Goal: Task Accomplishment & Management: Use online tool/utility

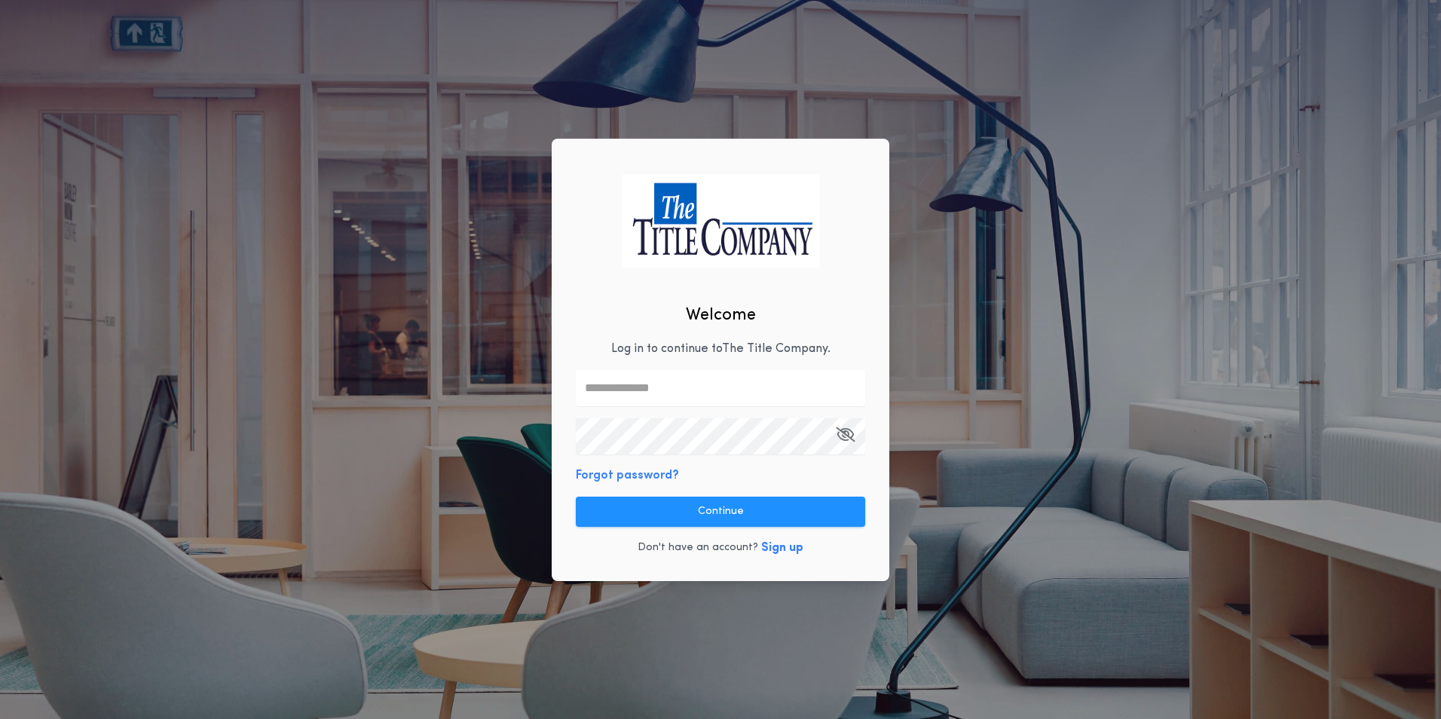
click at [647, 381] on input "text" at bounding box center [720, 388] width 289 height 36
type input "**********"
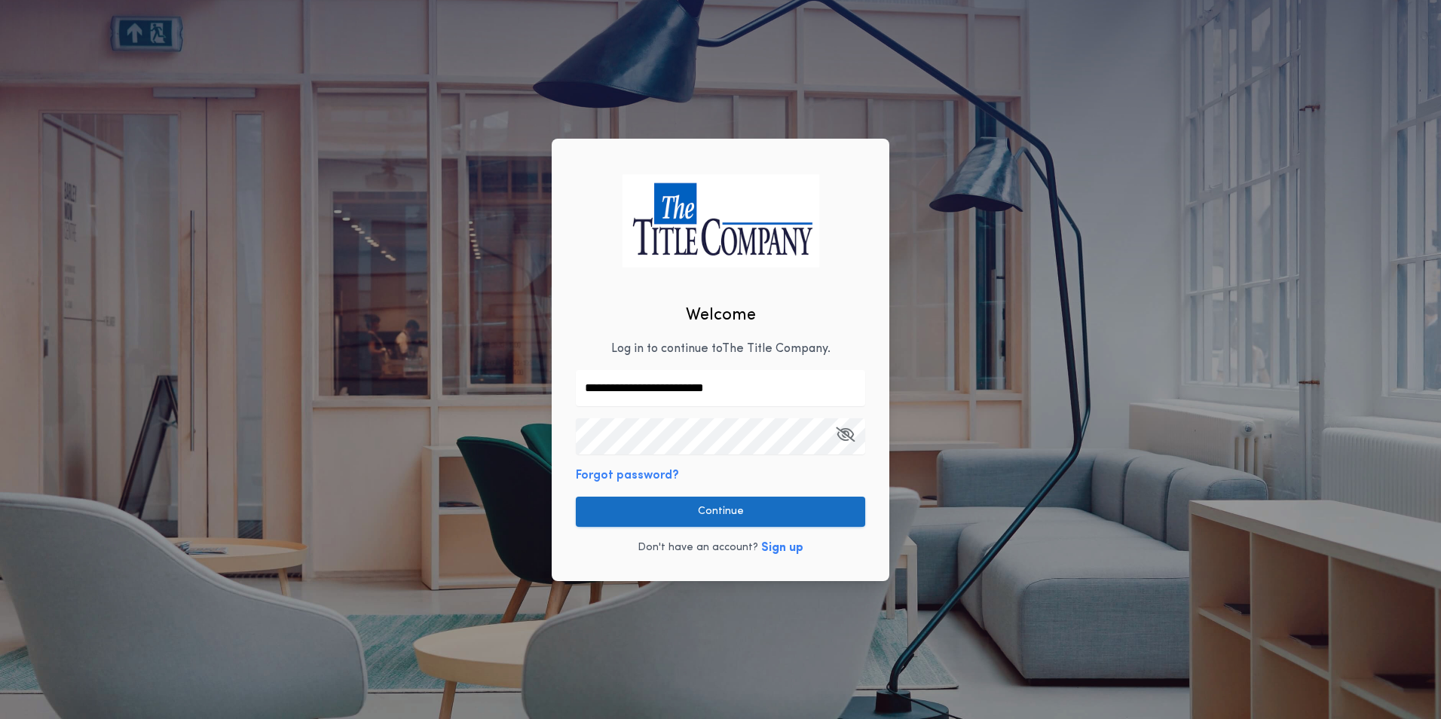
click at [702, 511] on button "Continue" at bounding box center [720, 512] width 289 height 30
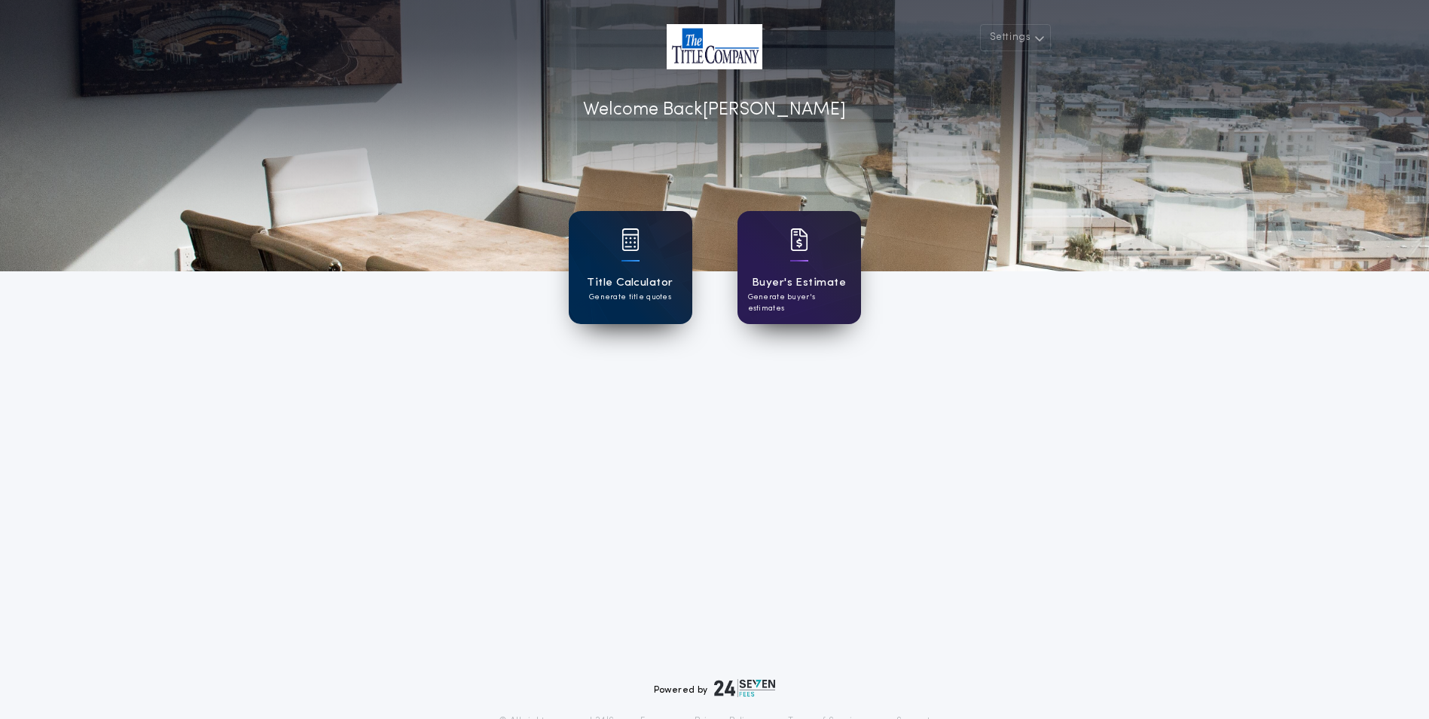
click at [650, 229] on div "Title Calculator Generate title quotes" at bounding box center [631, 267] width 124 height 113
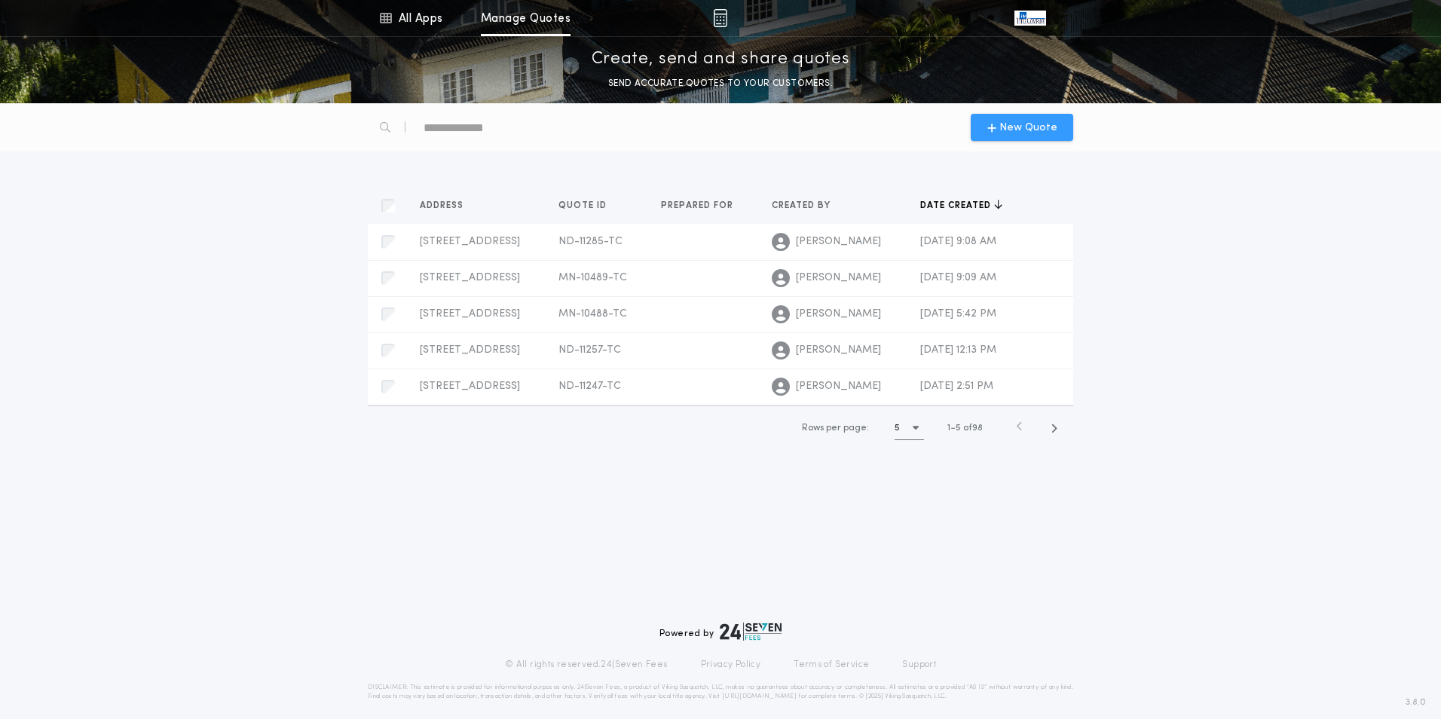
click at [1007, 124] on span "New Quote" at bounding box center [1028, 128] width 58 height 16
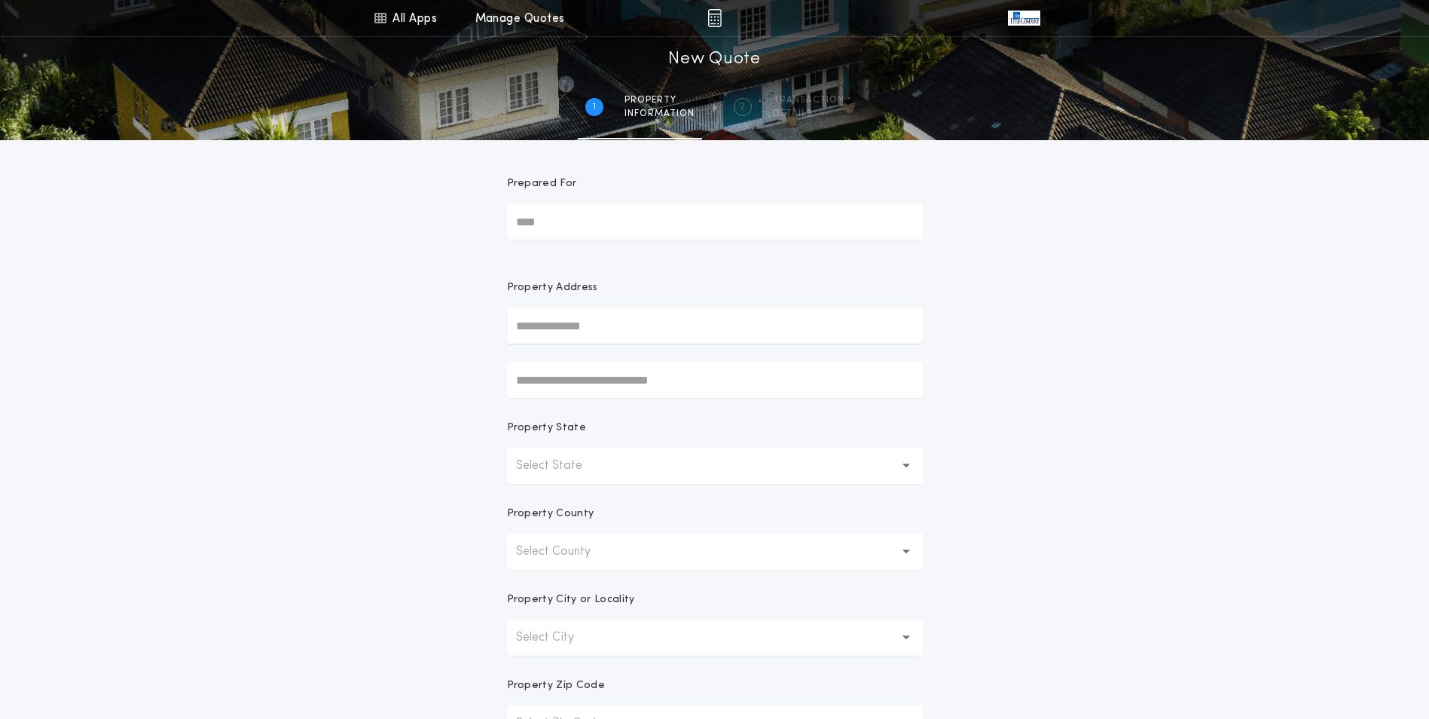
click at [520, 323] on input "text" at bounding box center [715, 325] width 416 height 36
click at [608, 355] on button "[STREET_ADDRESS]" at bounding box center [715, 355] width 416 height 23
type input "**********"
click at [1342, 347] on div "**********" at bounding box center [714, 430] width 1429 height 861
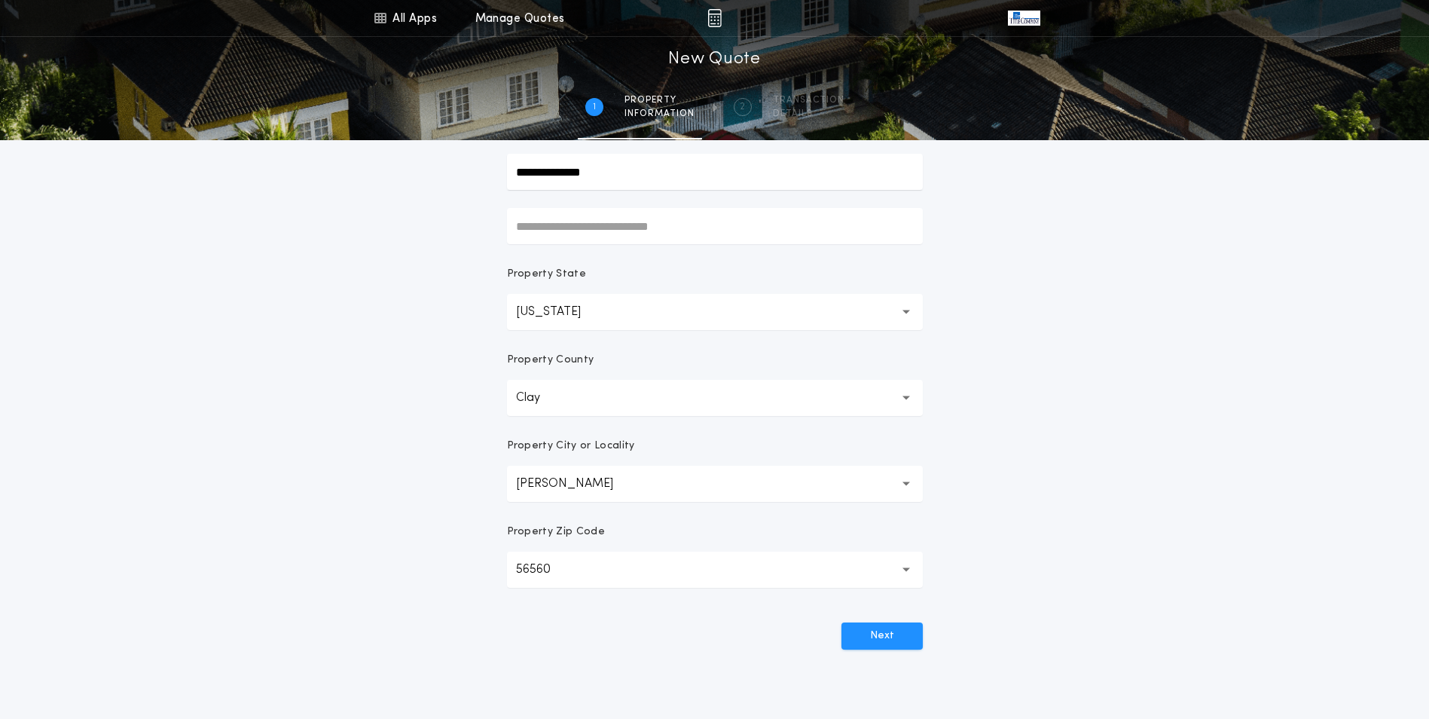
scroll to position [216, 0]
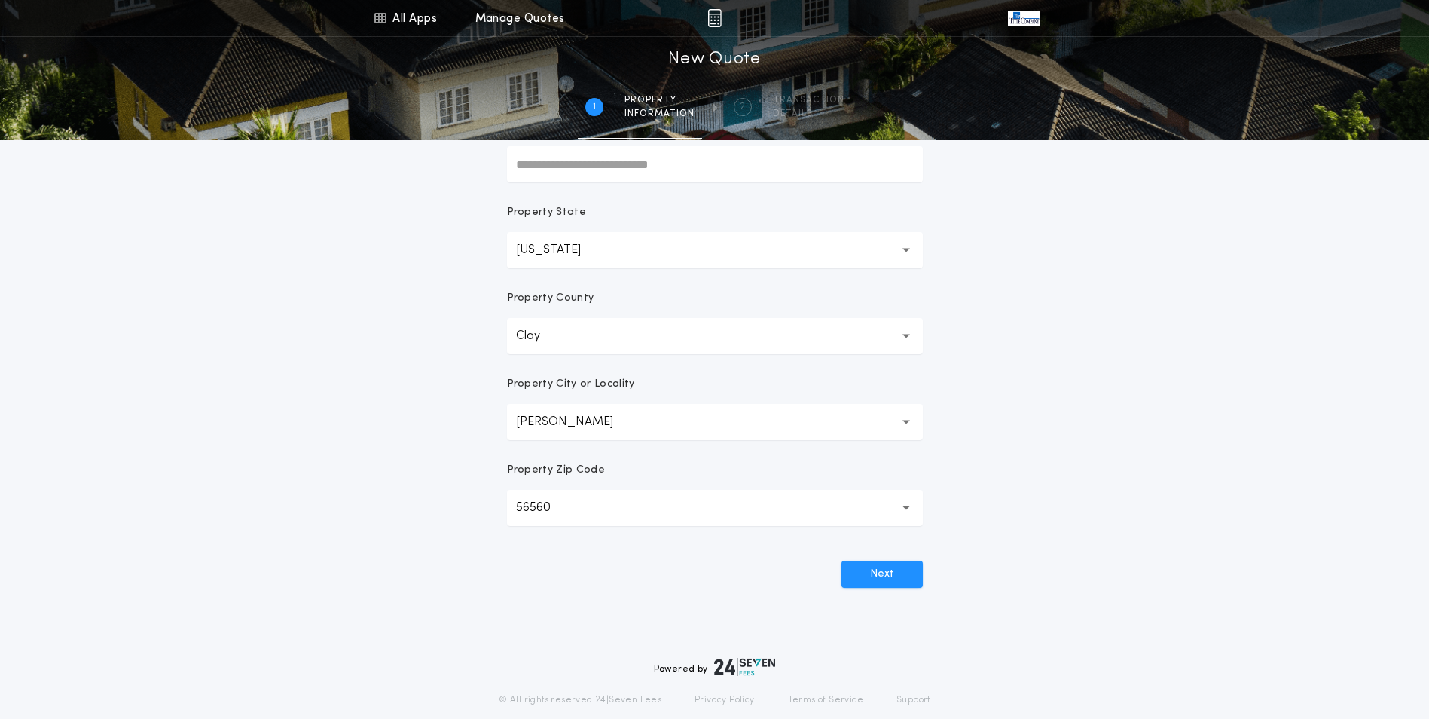
drag, startPoint x: 919, startPoint y: 575, endPoint x: 1012, endPoint y: 620, distance: 103.8
click at [919, 574] on button "Next" at bounding box center [882, 574] width 81 height 27
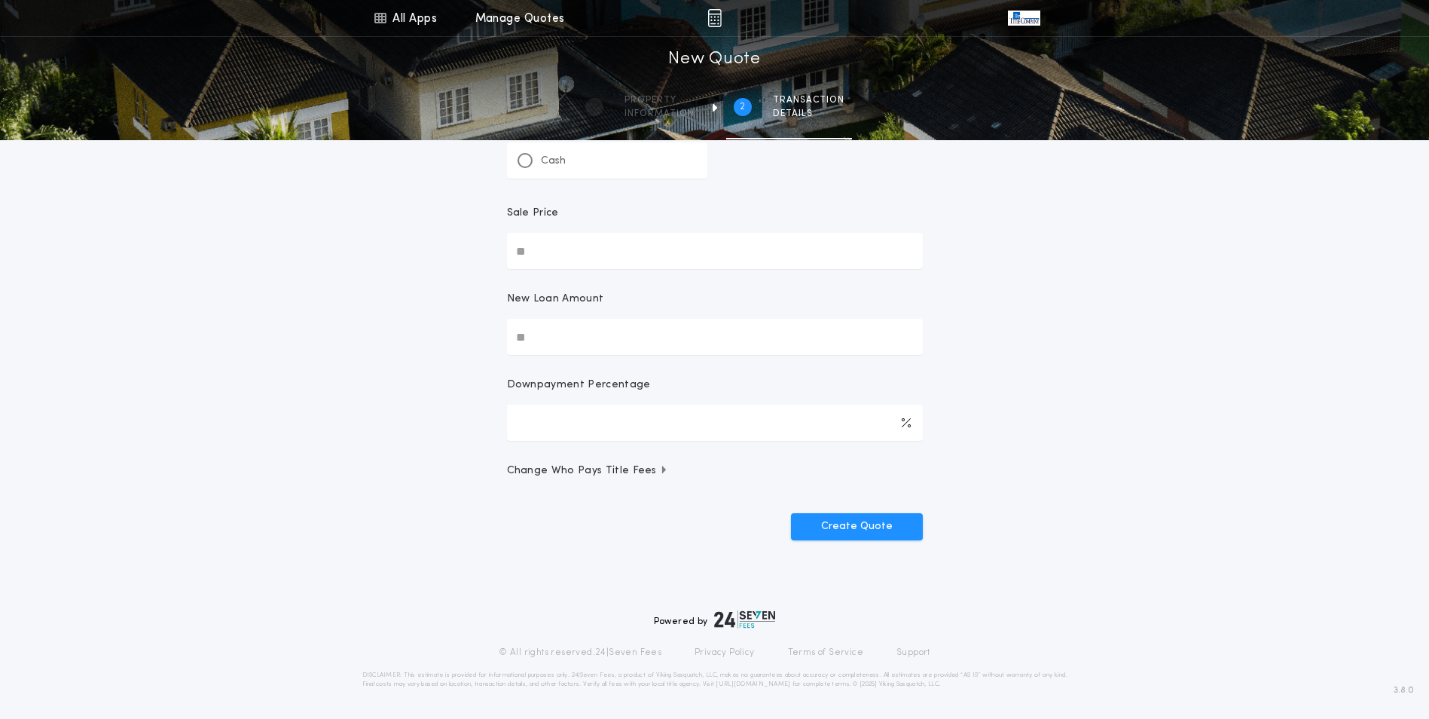
scroll to position [0, 0]
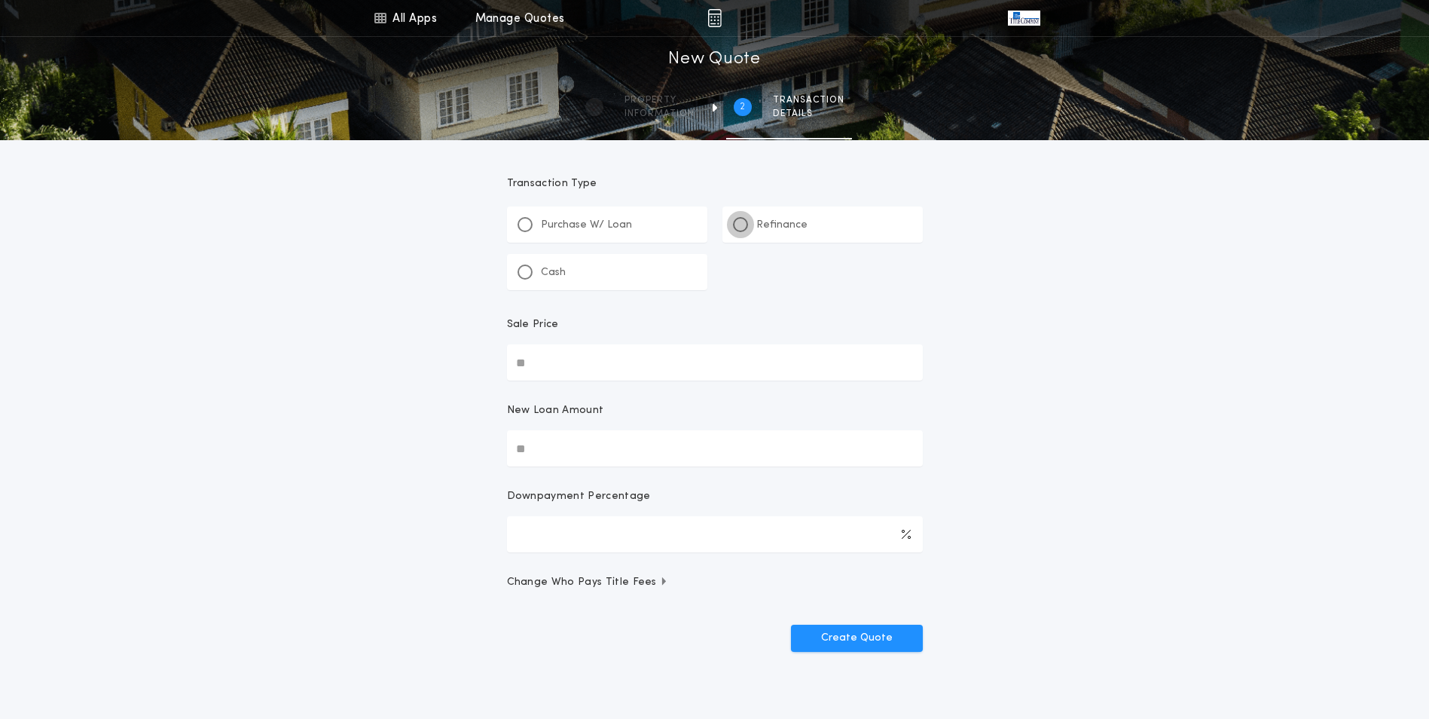
click at [739, 222] on div at bounding box center [741, 225] width 8 height 8
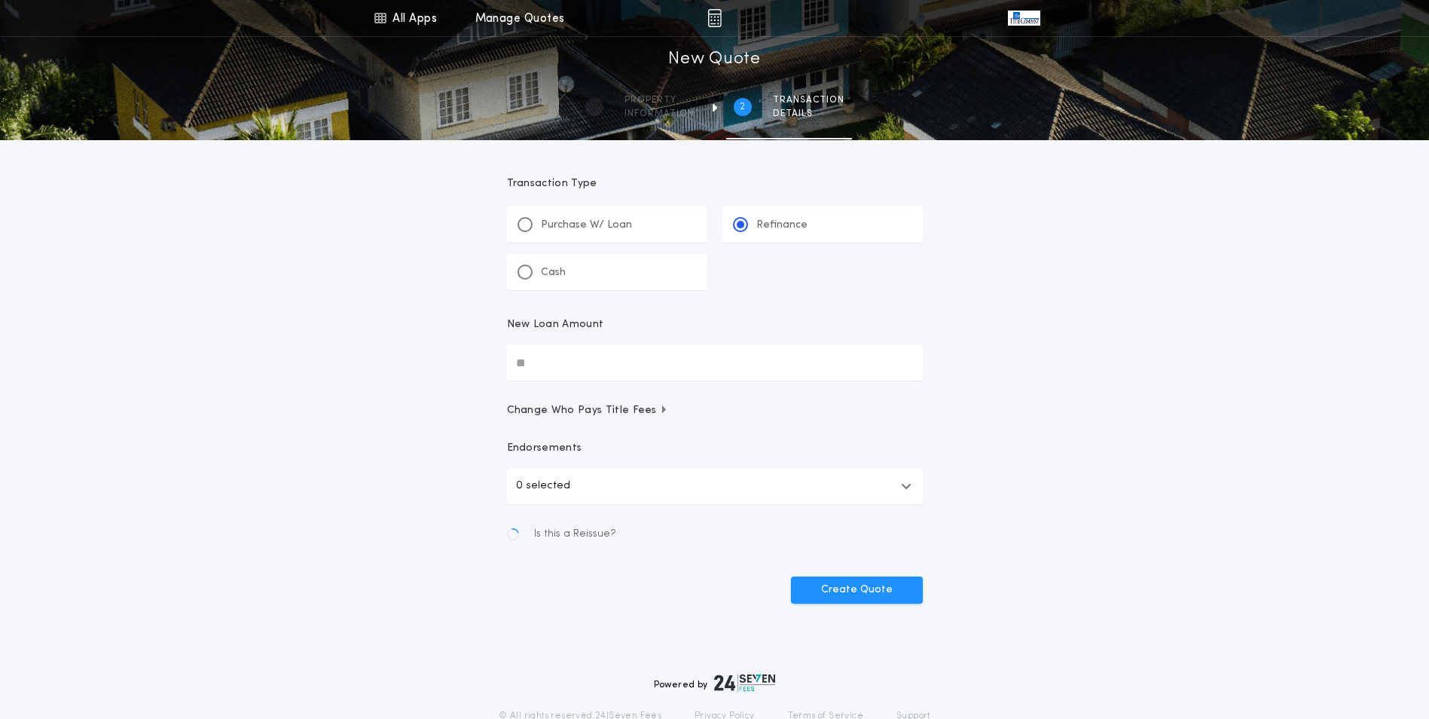
click at [563, 365] on input "New Loan Amount" at bounding box center [715, 362] width 416 height 36
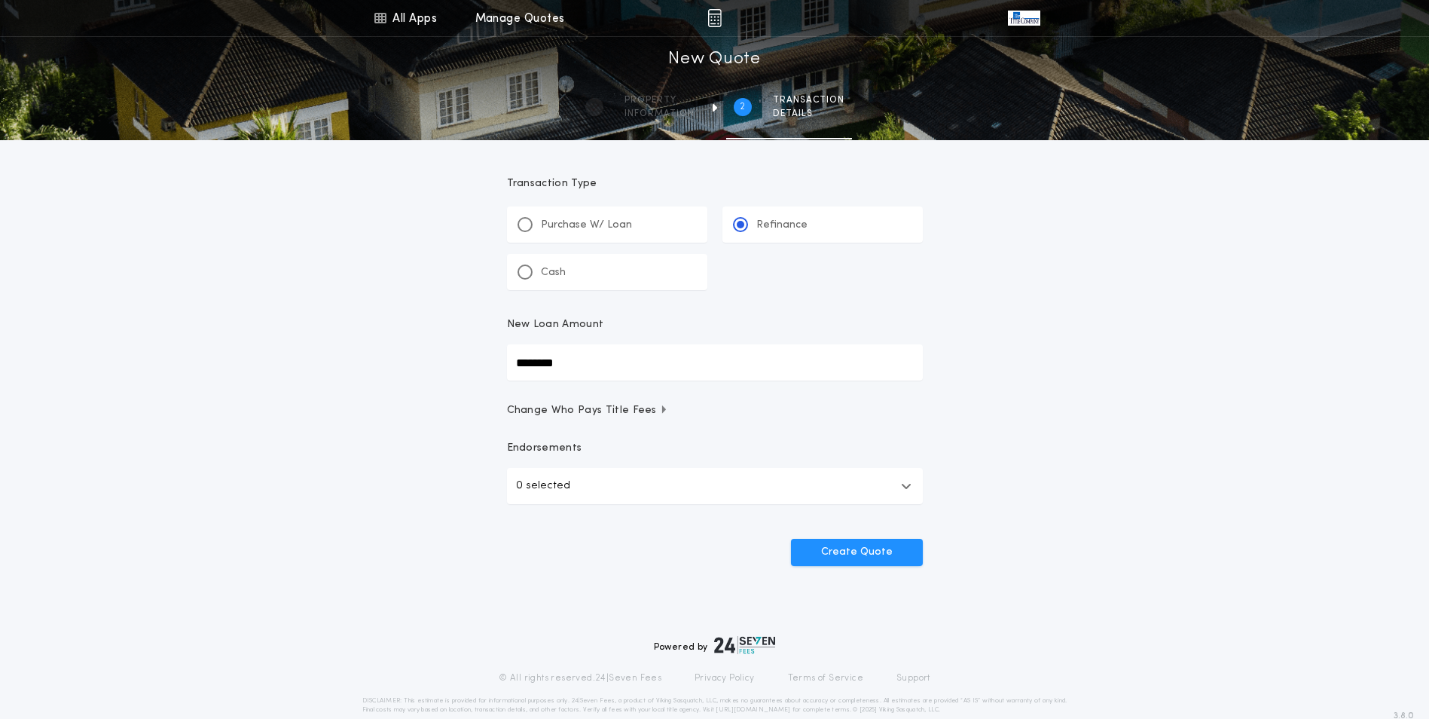
type input "********"
click at [411, 399] on div "All Apps Title Calculator Buyer's Estimate Menu All Apps Manage Quotes 2 /2 New…" at bounding box center [714, 312] width 1429 height 624
click at [903, 482] on icon "button" at bounding box center [906, 486] width 11 height 12
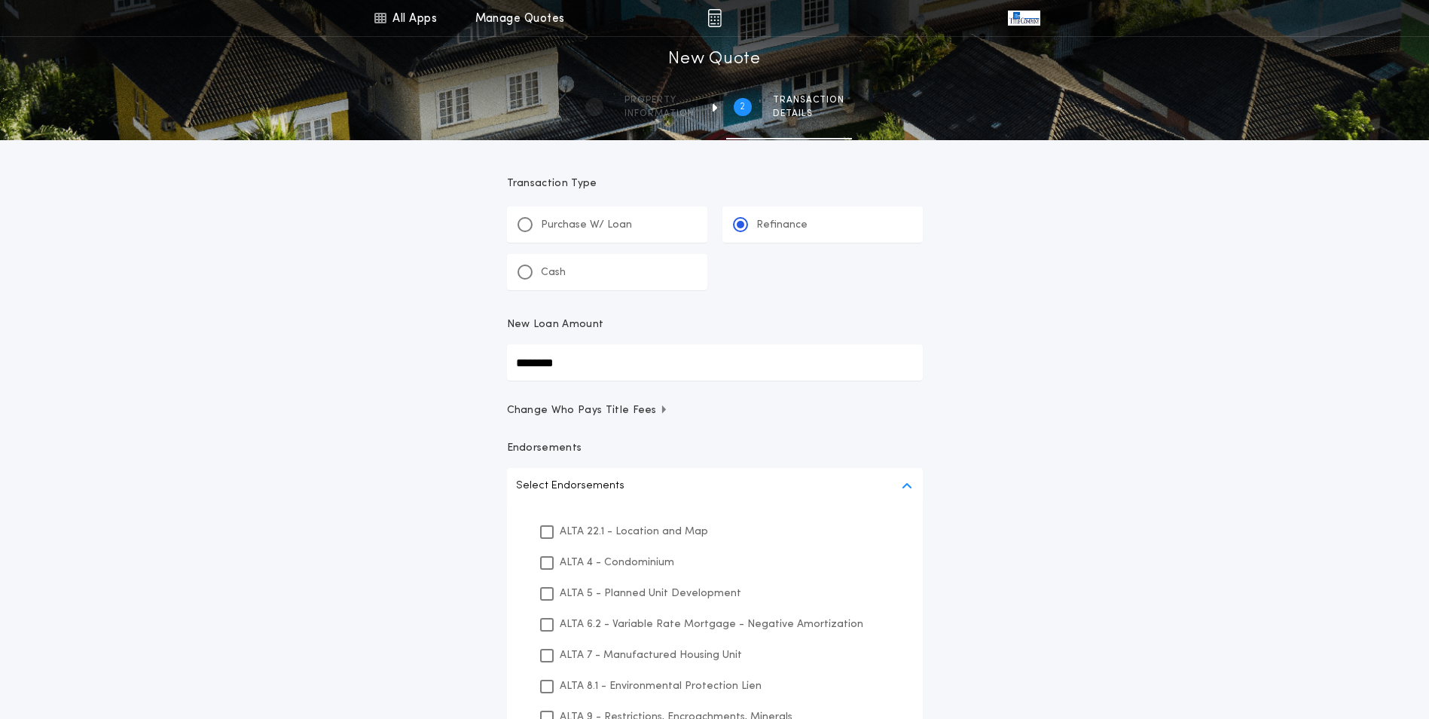
scroll to position [176, 0]
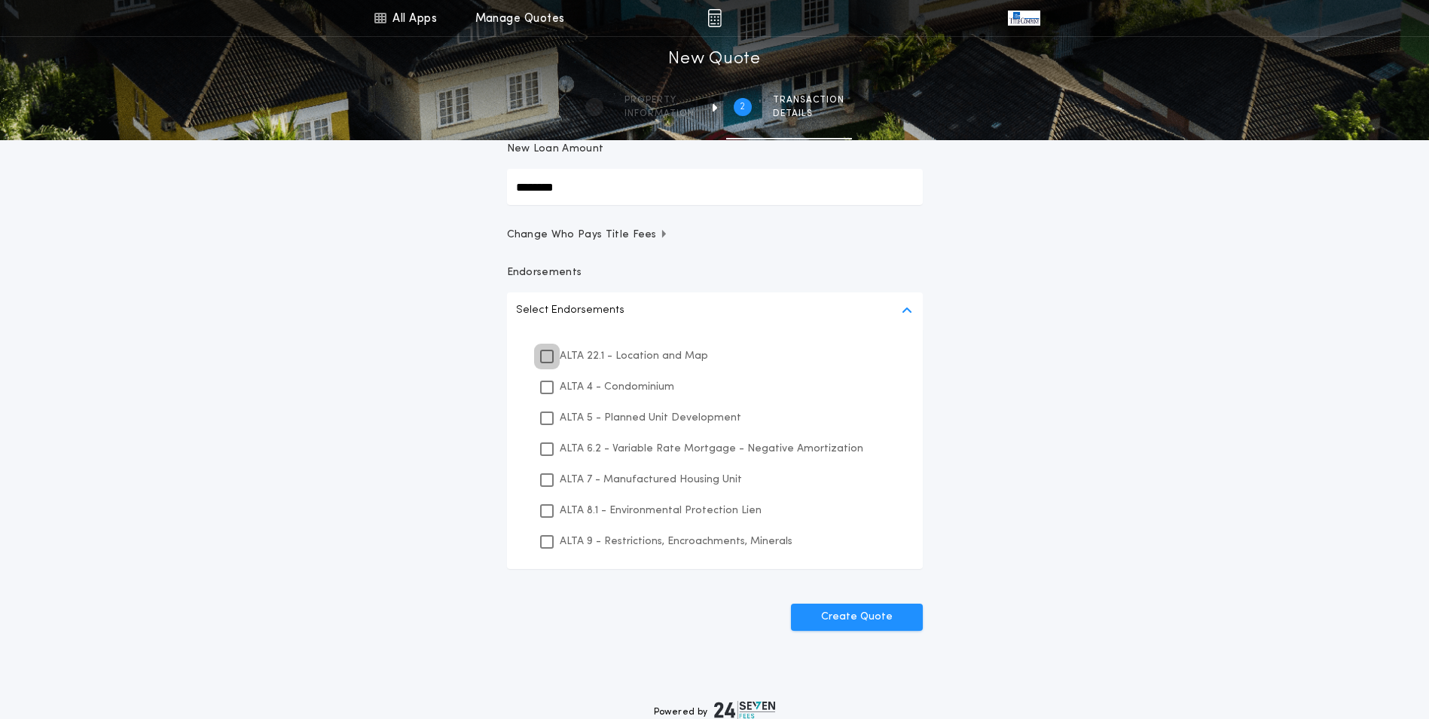
click at [544, 353] on icon at bounding box center [547, 356] width 9 height 11
click at [543, 509] on icon at bounding box center [547, 511] width 9 height 11
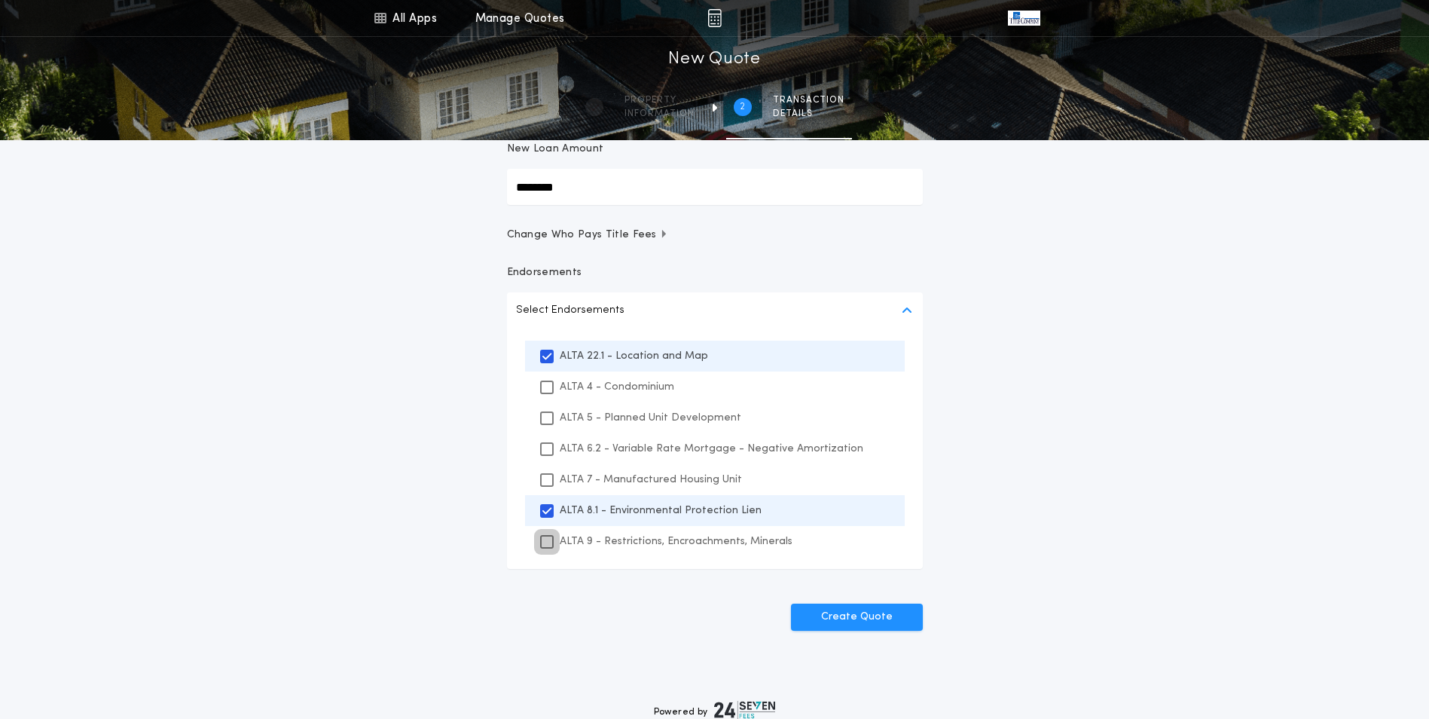
click at [546, 535] on div at bounding box center [547, 542] width 14 height 14
click at [552, 451] on div at bounding box center [547, 449] width 11 height 11
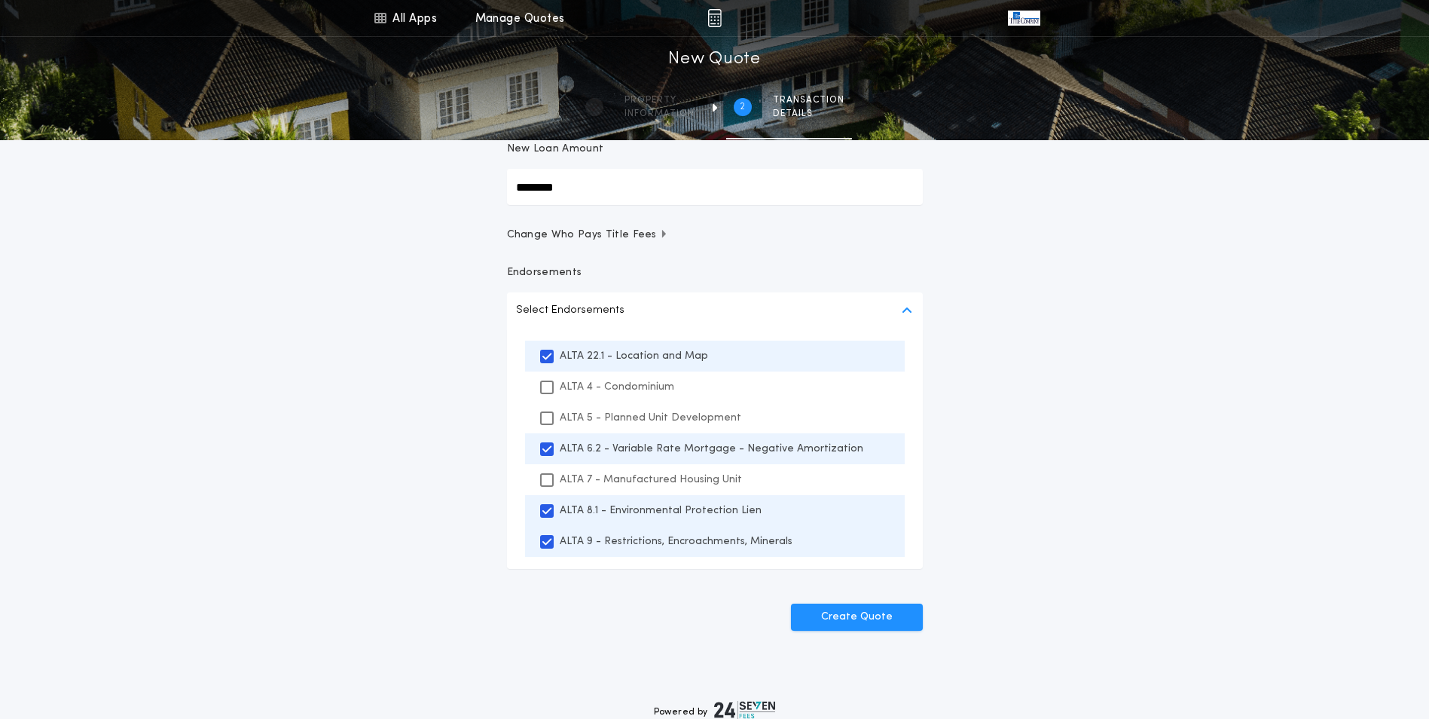
click at [1067, 541] on div "All Apps Title Calculator Buyer's Estimate Menu All Apps Manage Quotes 2 /2 New…" at bounding box center [714, 256] width 1429 height 864
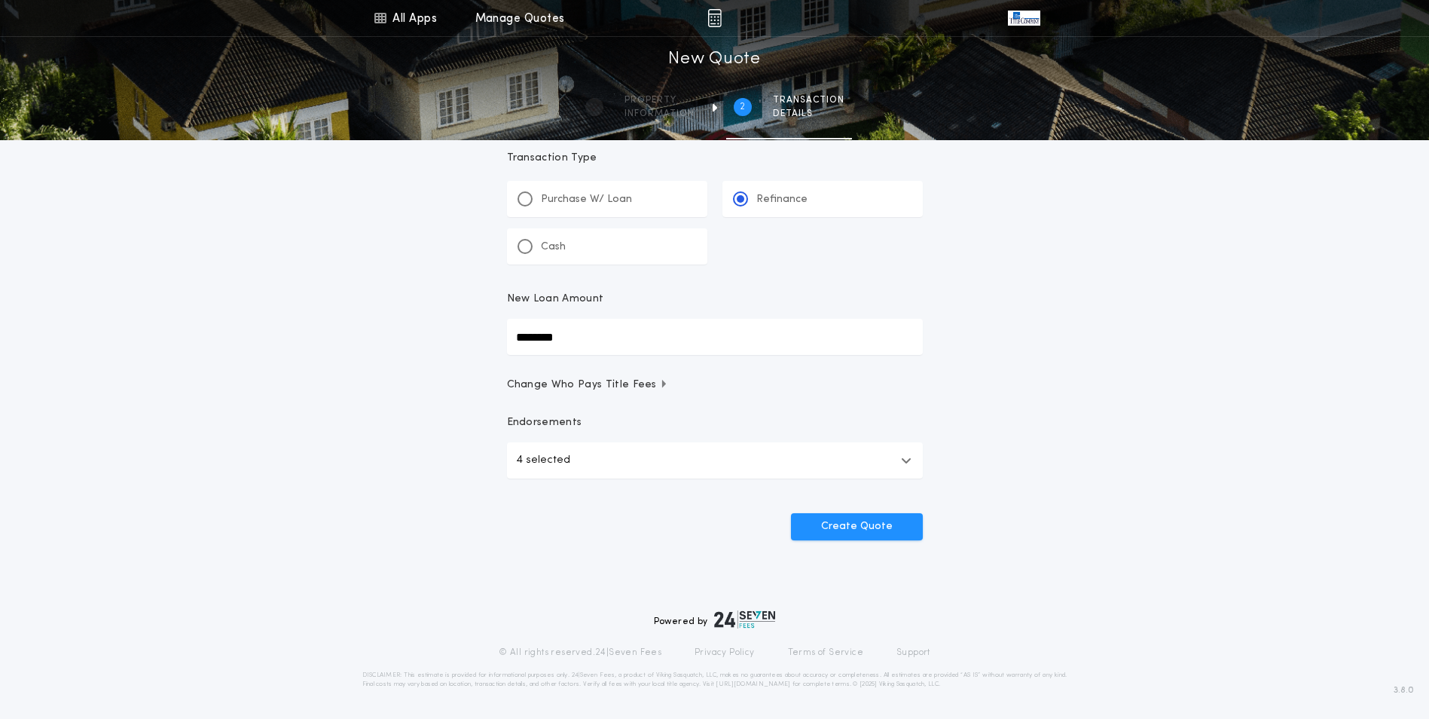
scroll to position [26, 0]
click at [861, 534] on button "Create Quote" at bounding box center [857, 526] width 132 height 27
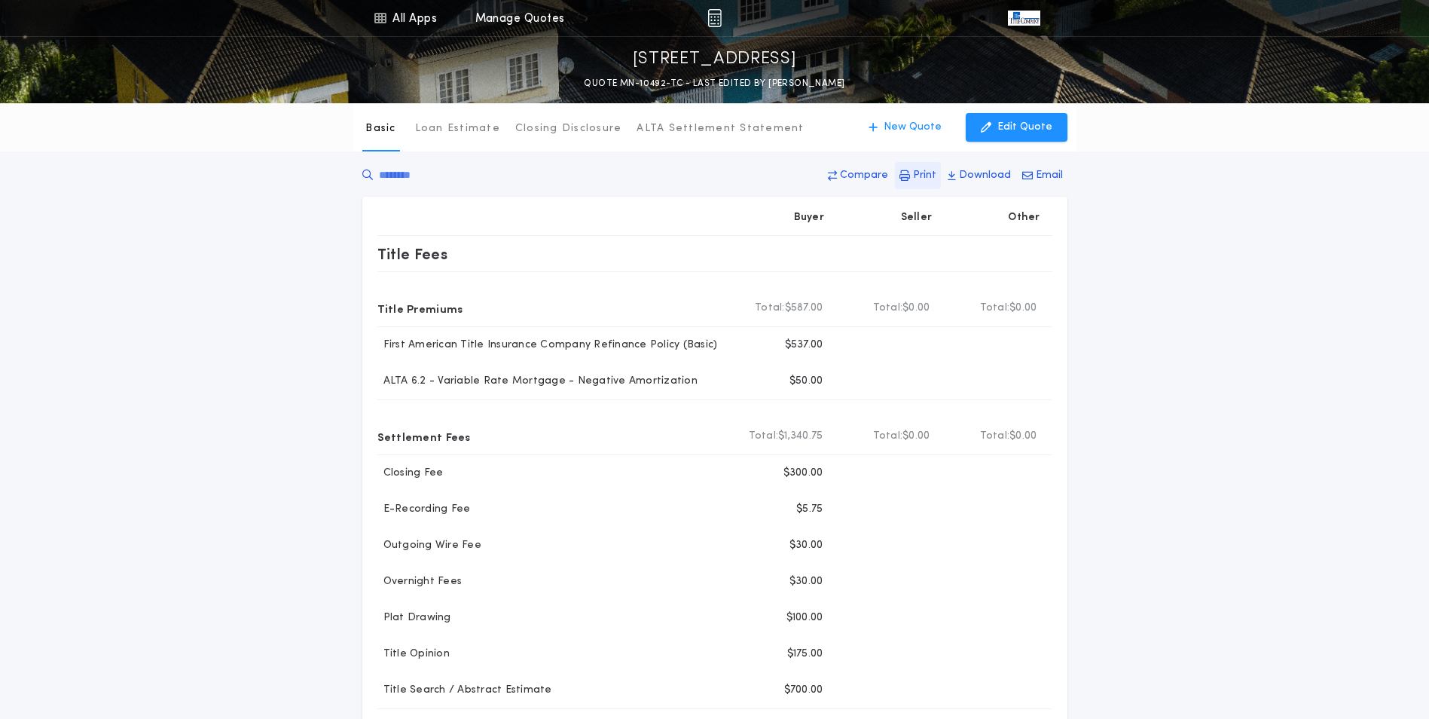
click at [926, 178] on p "Print" at bounding box center [924, 175] width 23 height 15
